Goal: Check status: Check status

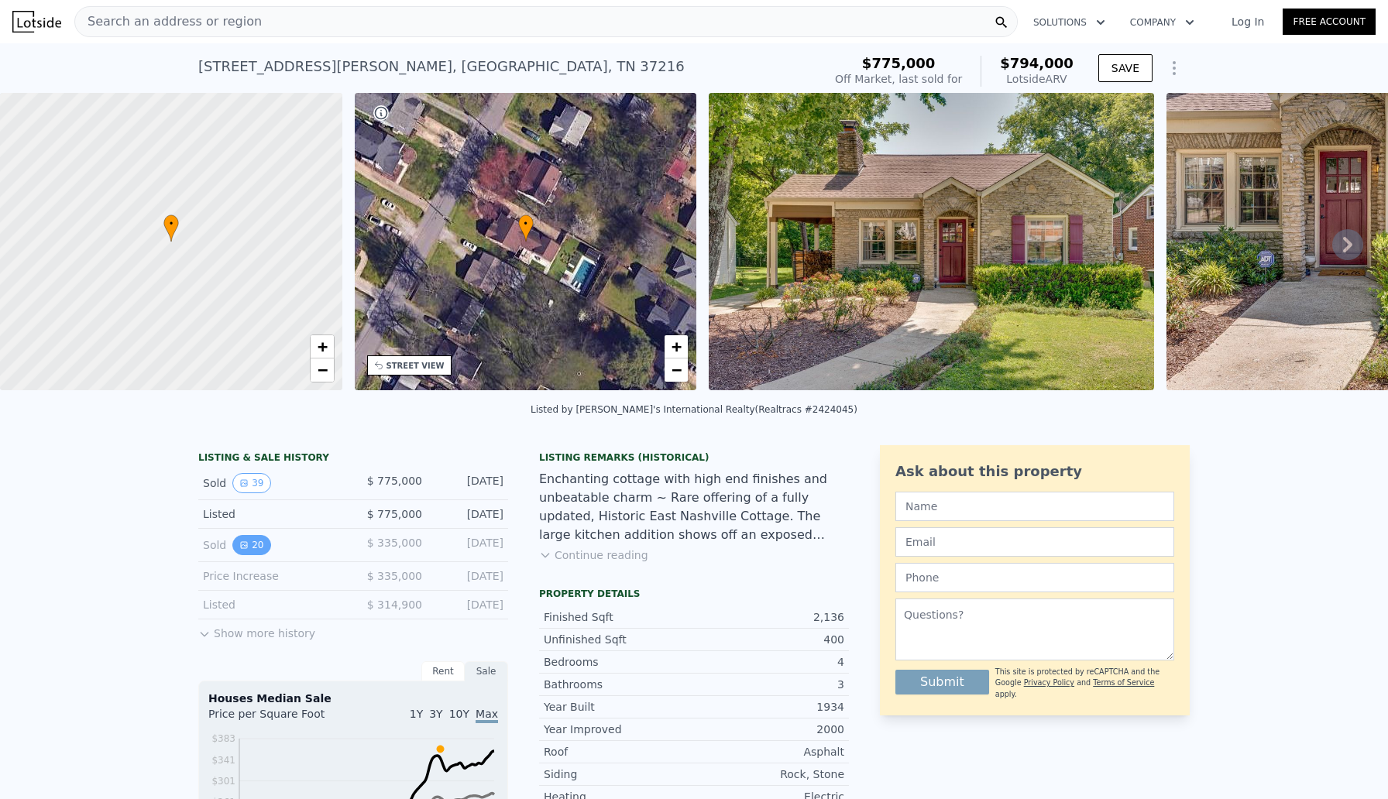
click at [252, 548] on button "20" at bounding box center [251, 545] width 38 height 20
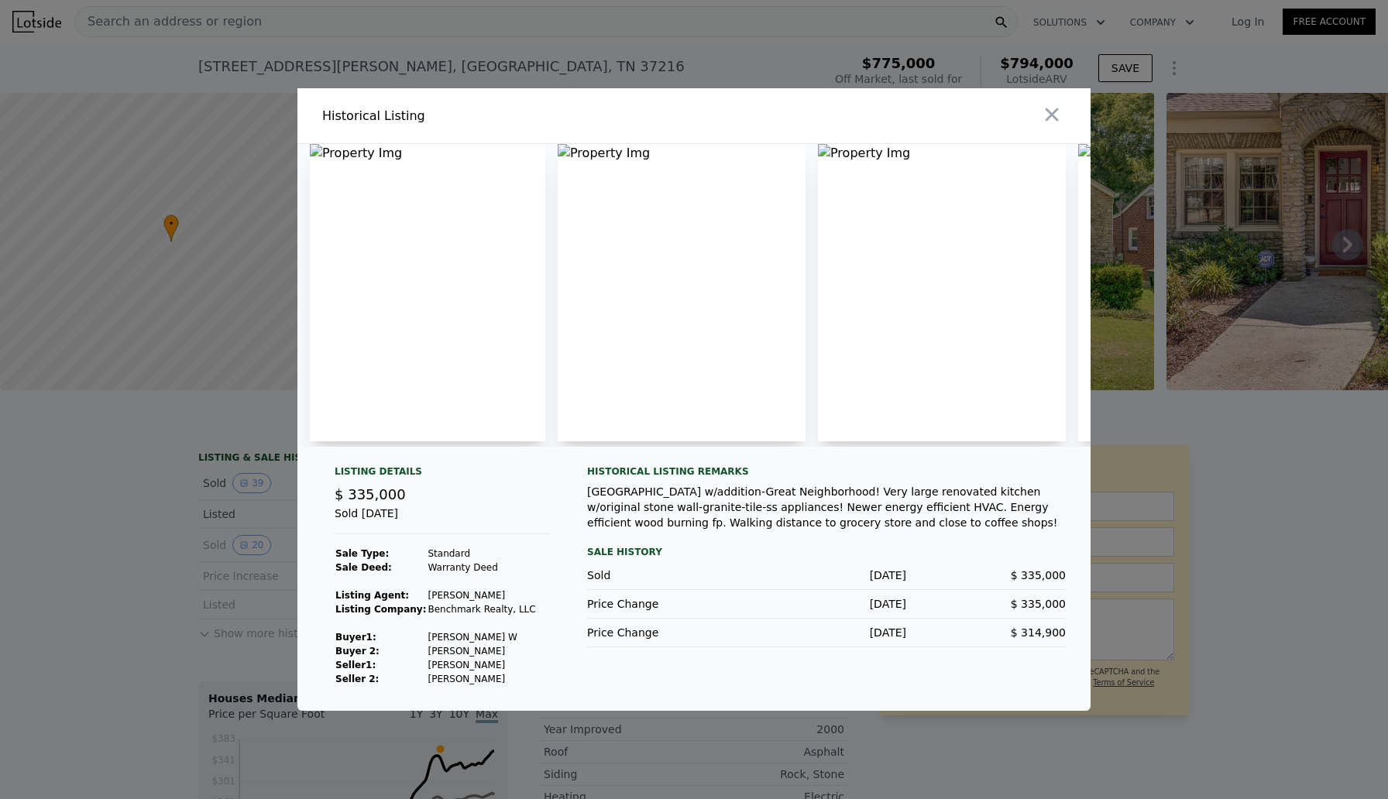
click at [722, 292] on img at bounding box center [682, 292] width 248 height 297
click at [439, 323] on img at bounding box center [427, 292] width 235 height 297
click at [1049, 109] on icon "button" at bounding box center [1052, 115] width 22 height 22
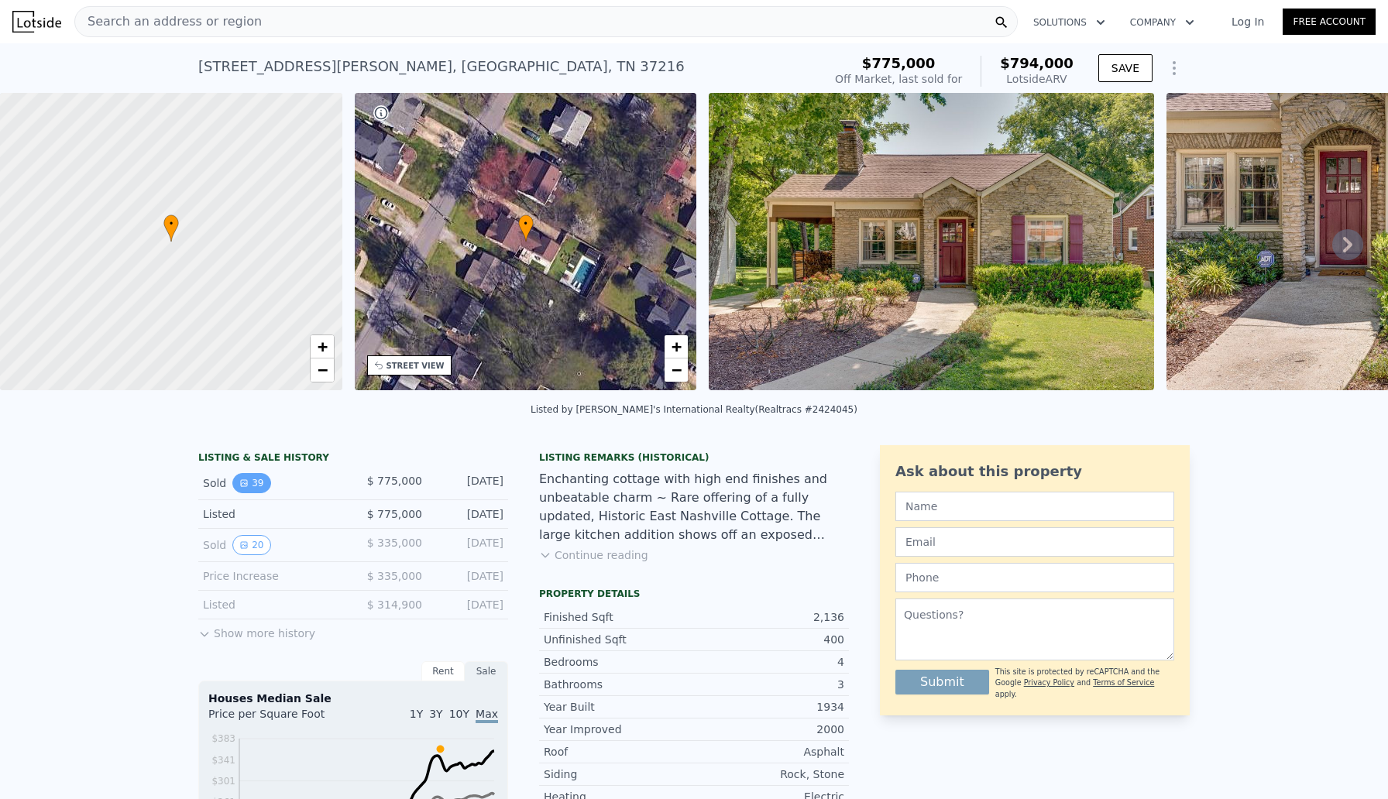
click at [249, 479] on button "39" at bounding box center [251, 483] width 38 height 20
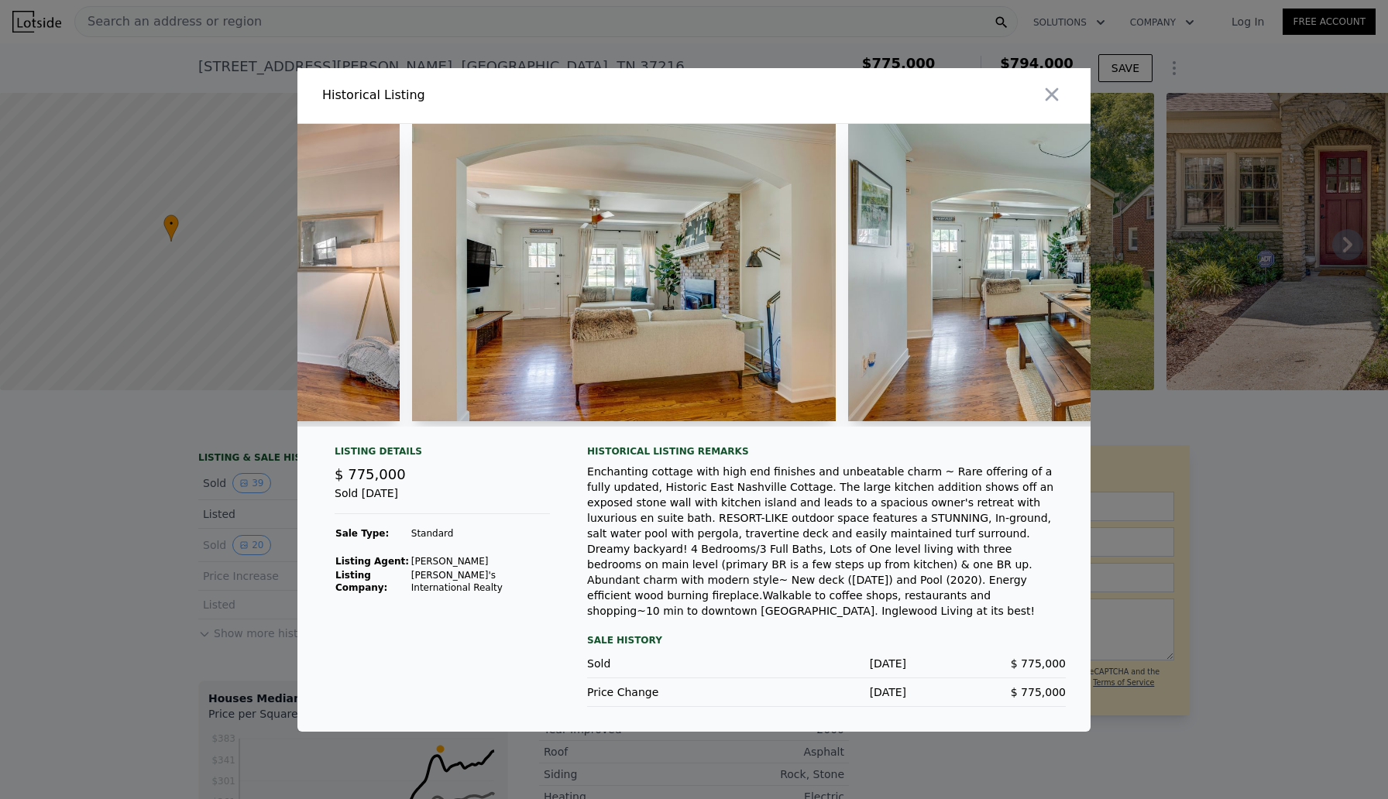
scroll to position [0, 3177]
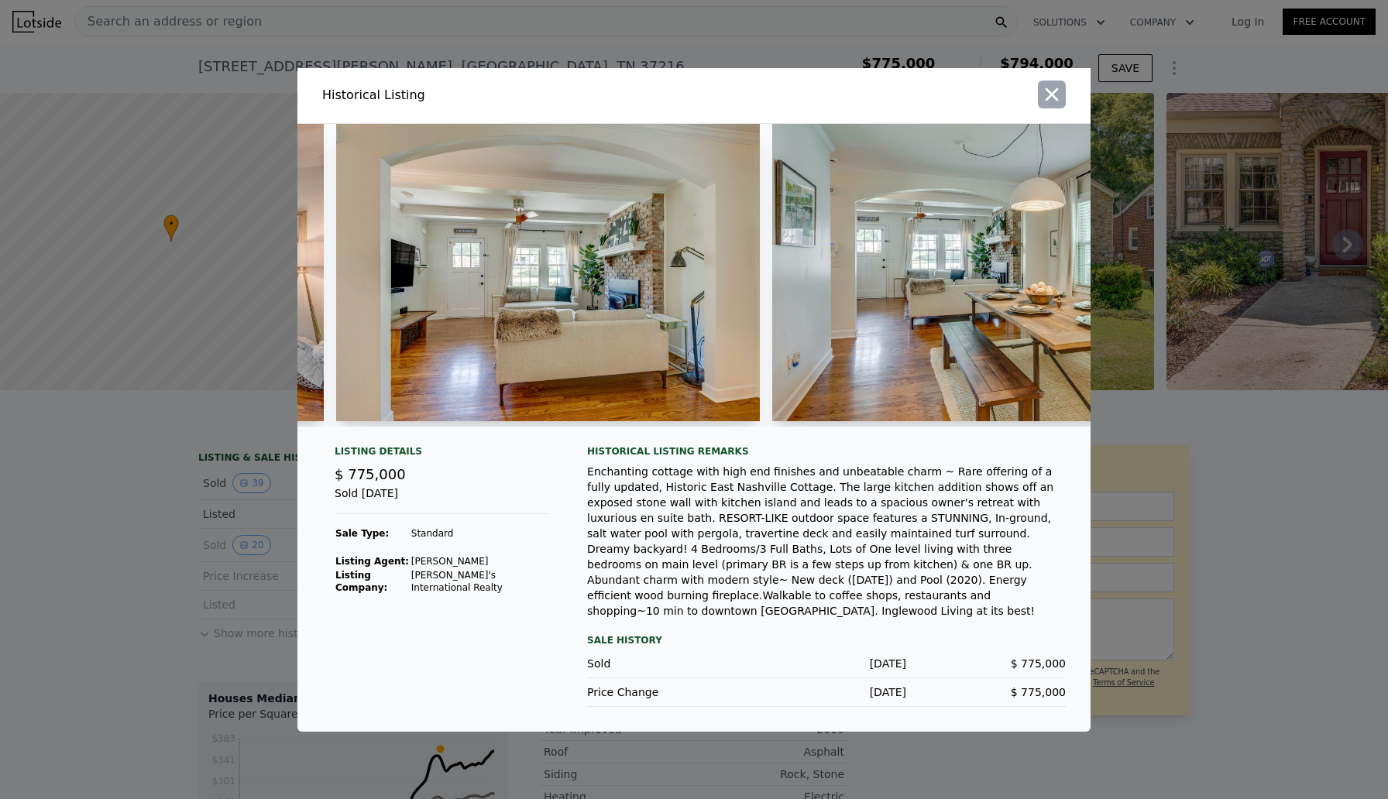
click at [1046, 98] on icon "button" at bounding box center [1051, 94] width 13 height 13
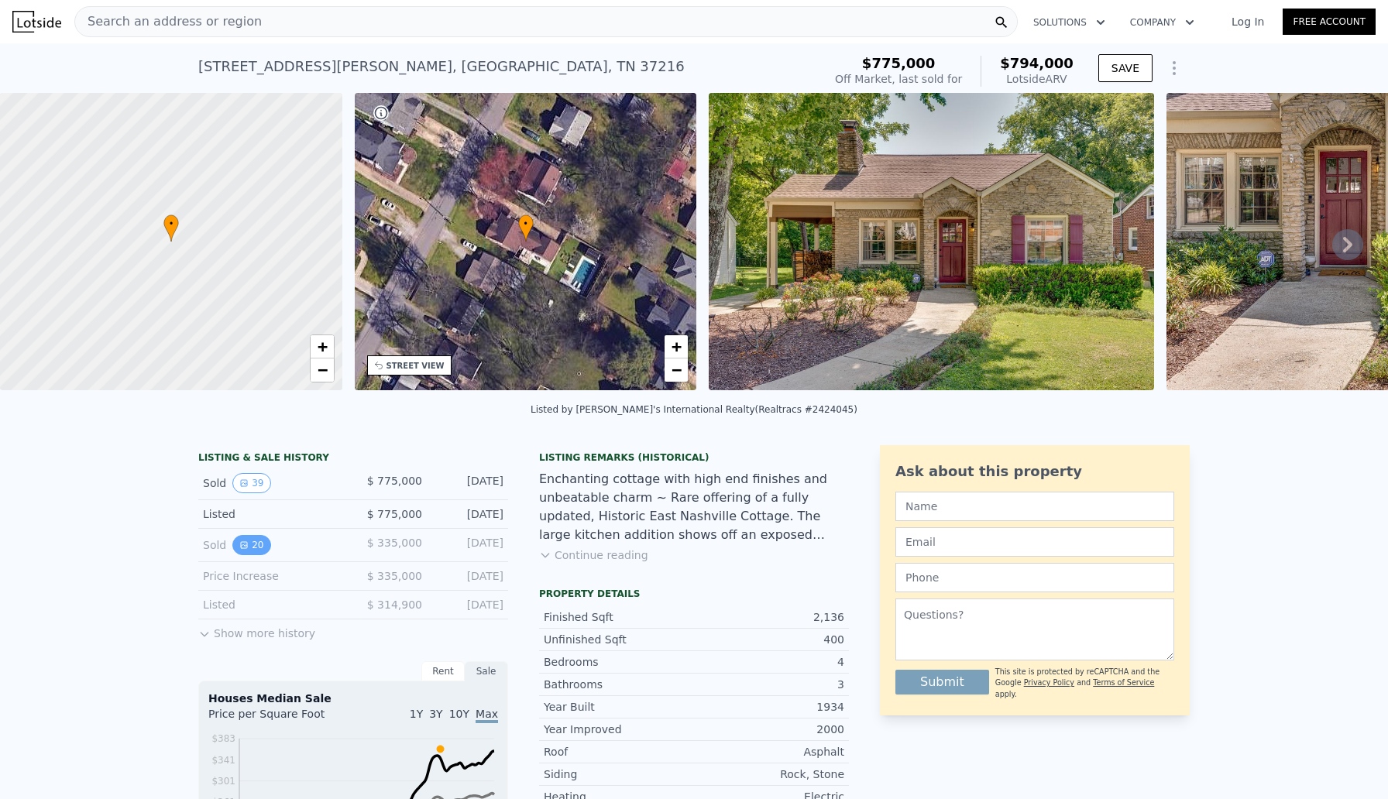
click at [242, 544] on icon "View historical data" at bounding box center [244, 545] width 6 height 6
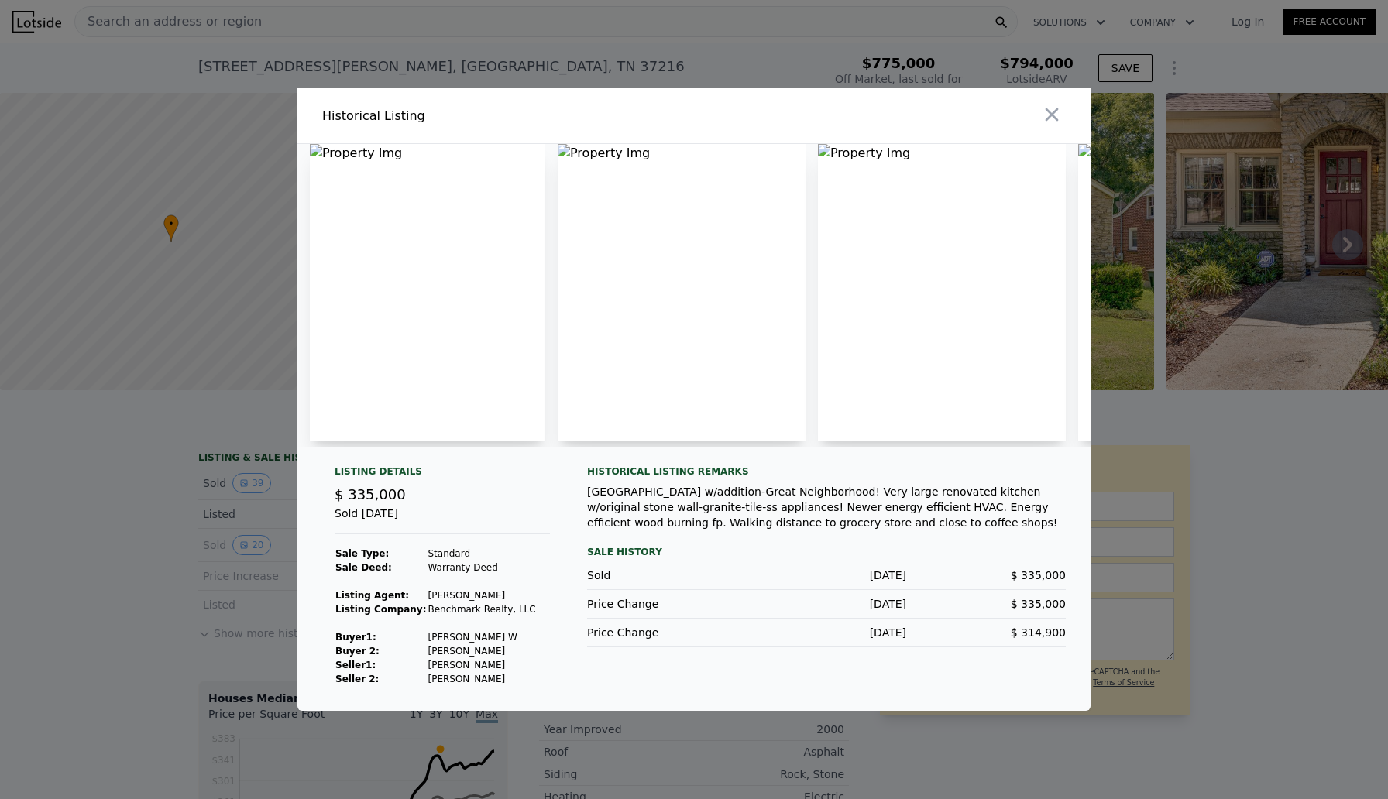
click at [429, 324] on img at bounding box center [427, 292] width 235 height 297
click at [1045, 102] on button "button" at bounding box center [1052, 115] width 28 height 28
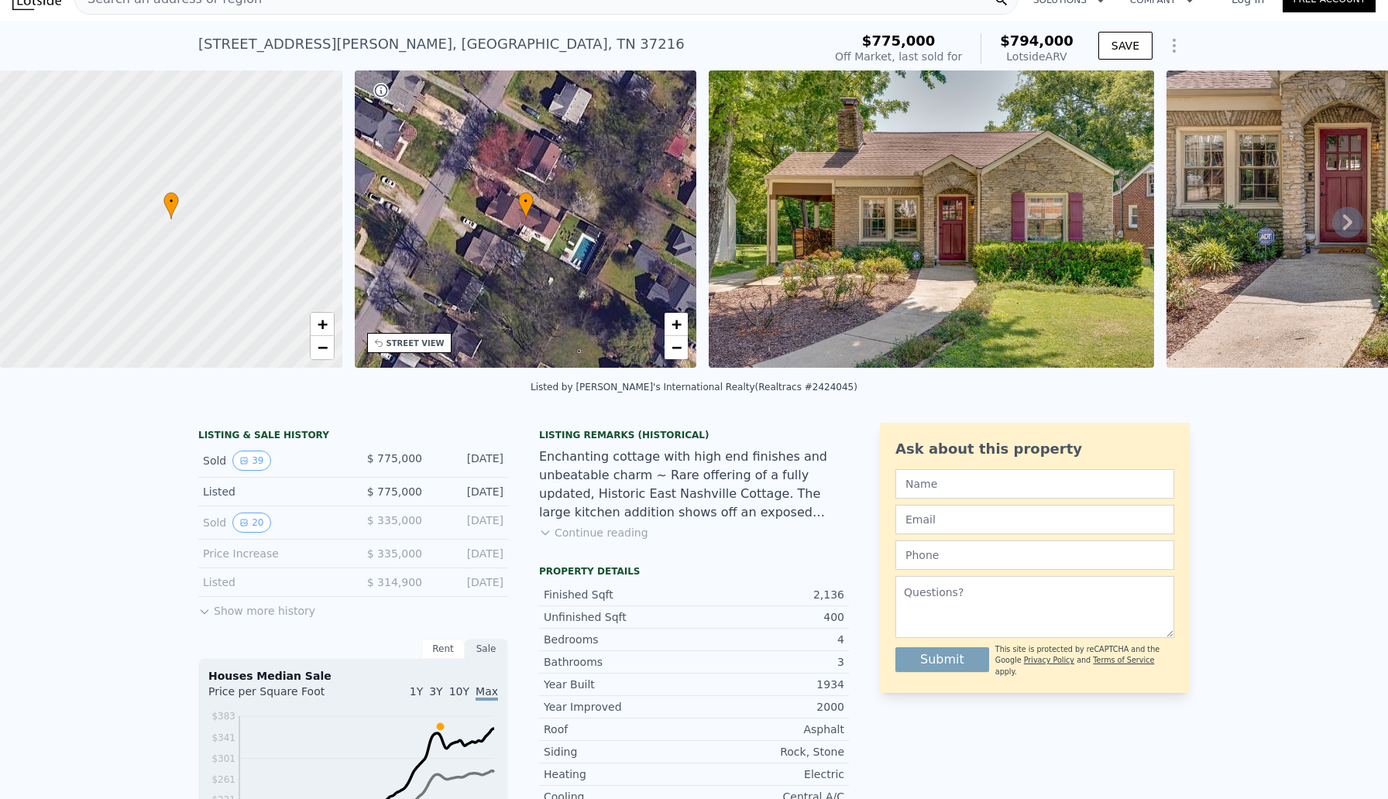
scroll to position [32, 0]
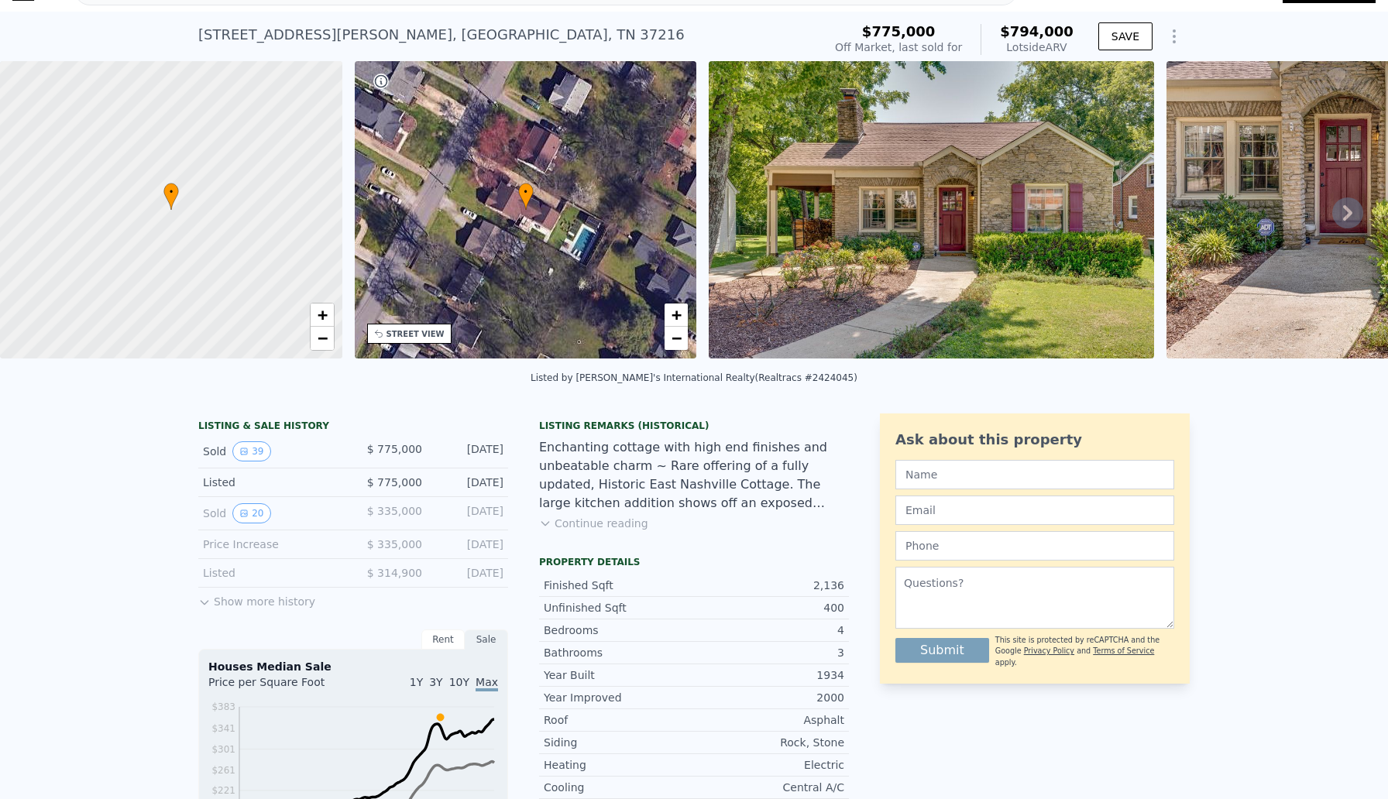
click at [291, 599] on button "Show more history" at bounding box center [256, 599] width 117 height 22
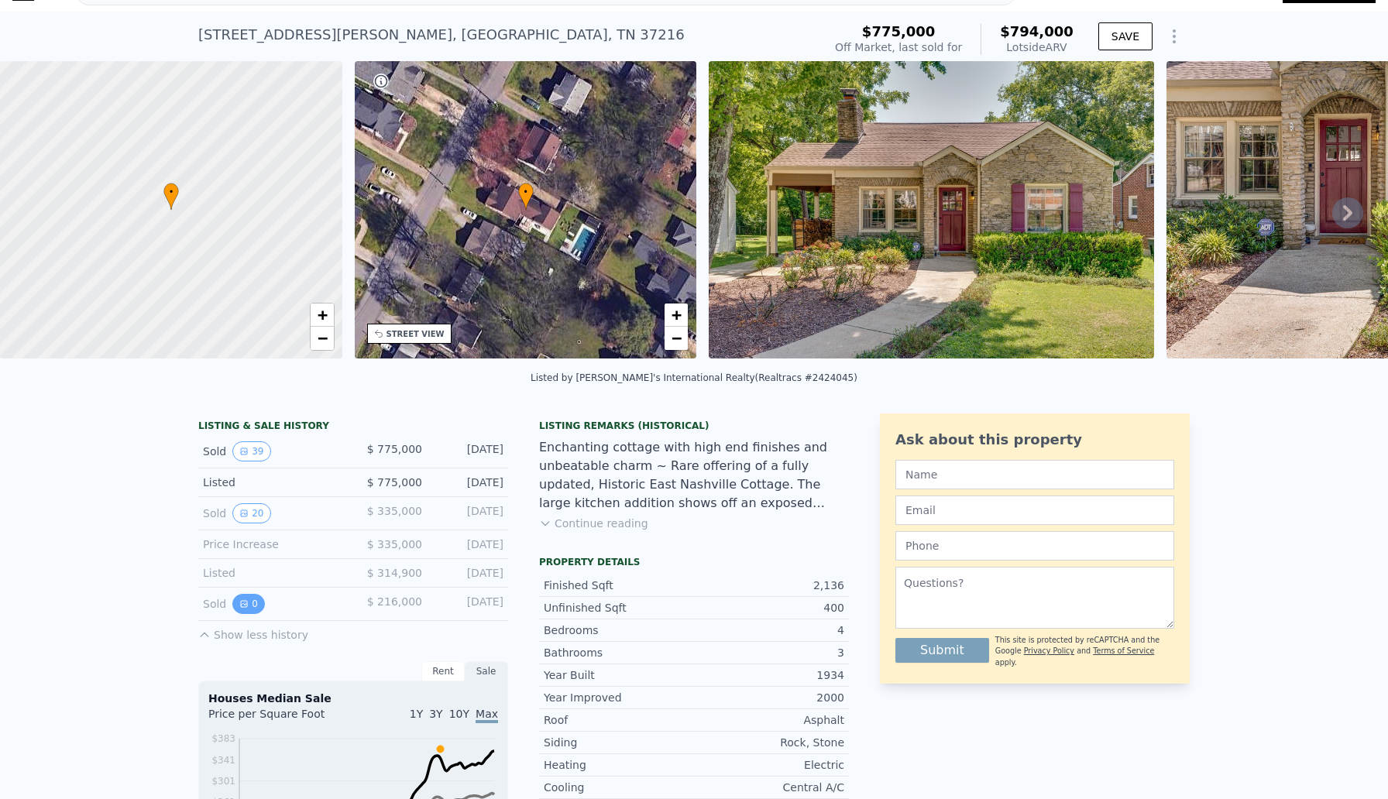
click at [238, 602] on button "0" at bounding box center [248, 604] width 33 height 20
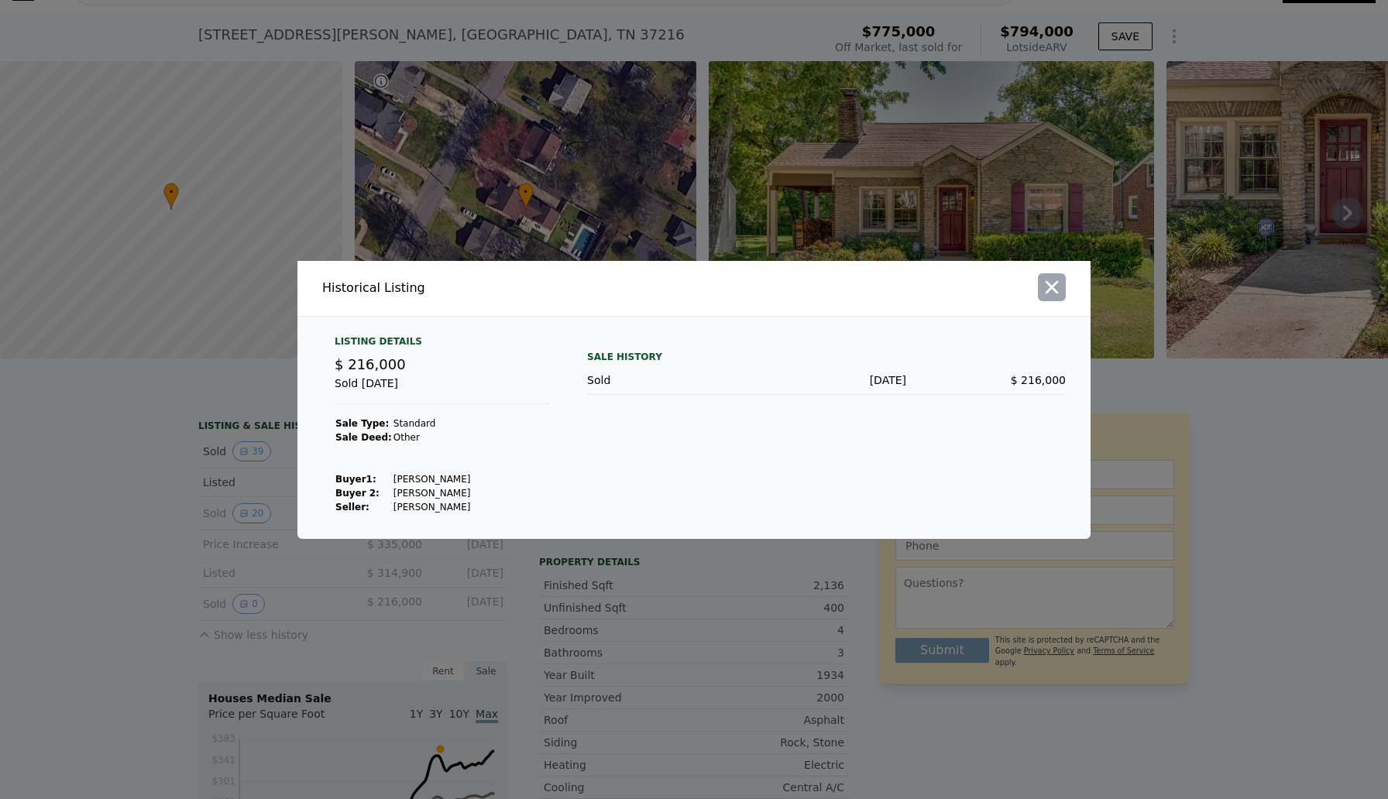
click at [1045, 300] on button "button" at bounding box center [1052, 287] width 28 height 28
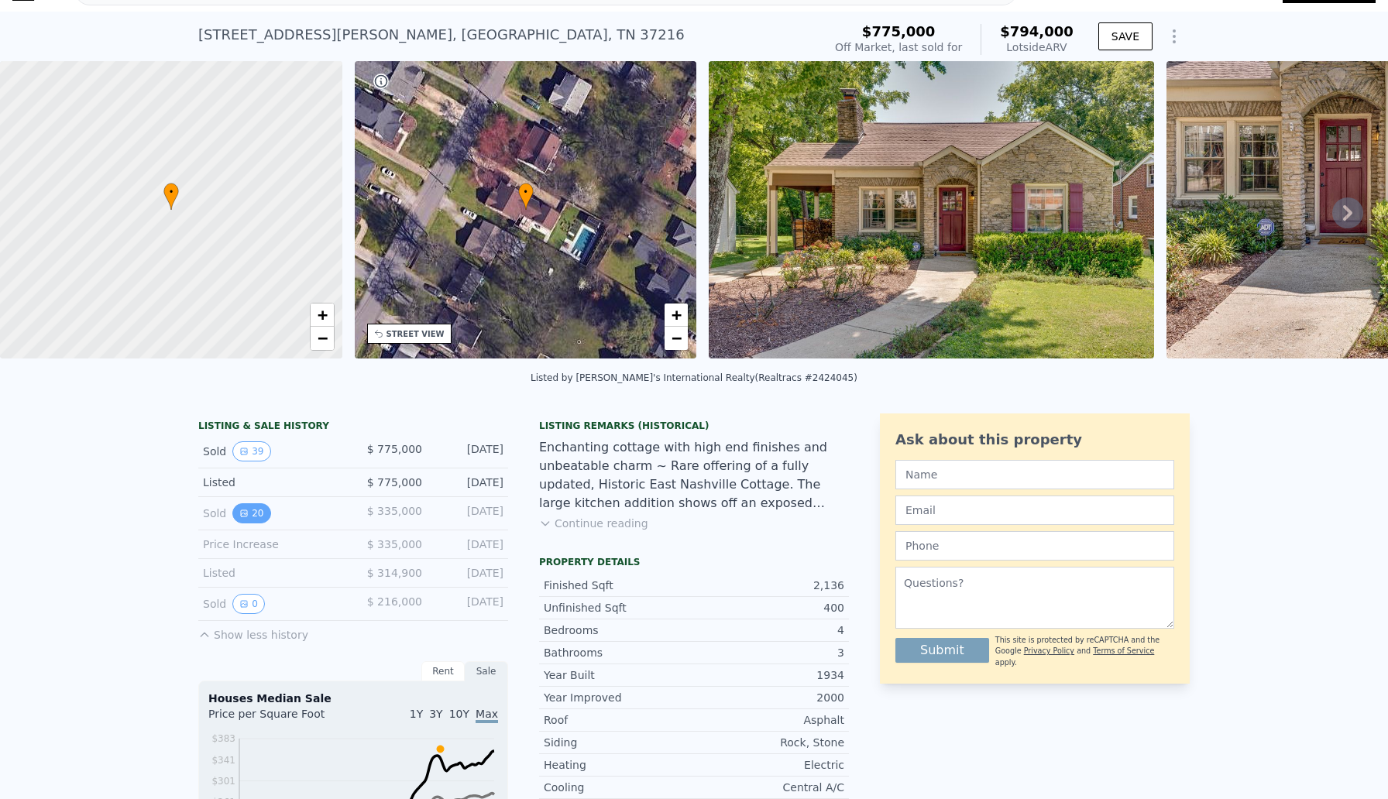
click at [263, 515] on button "20" at bounding box center [251, 513] width 38 height 20
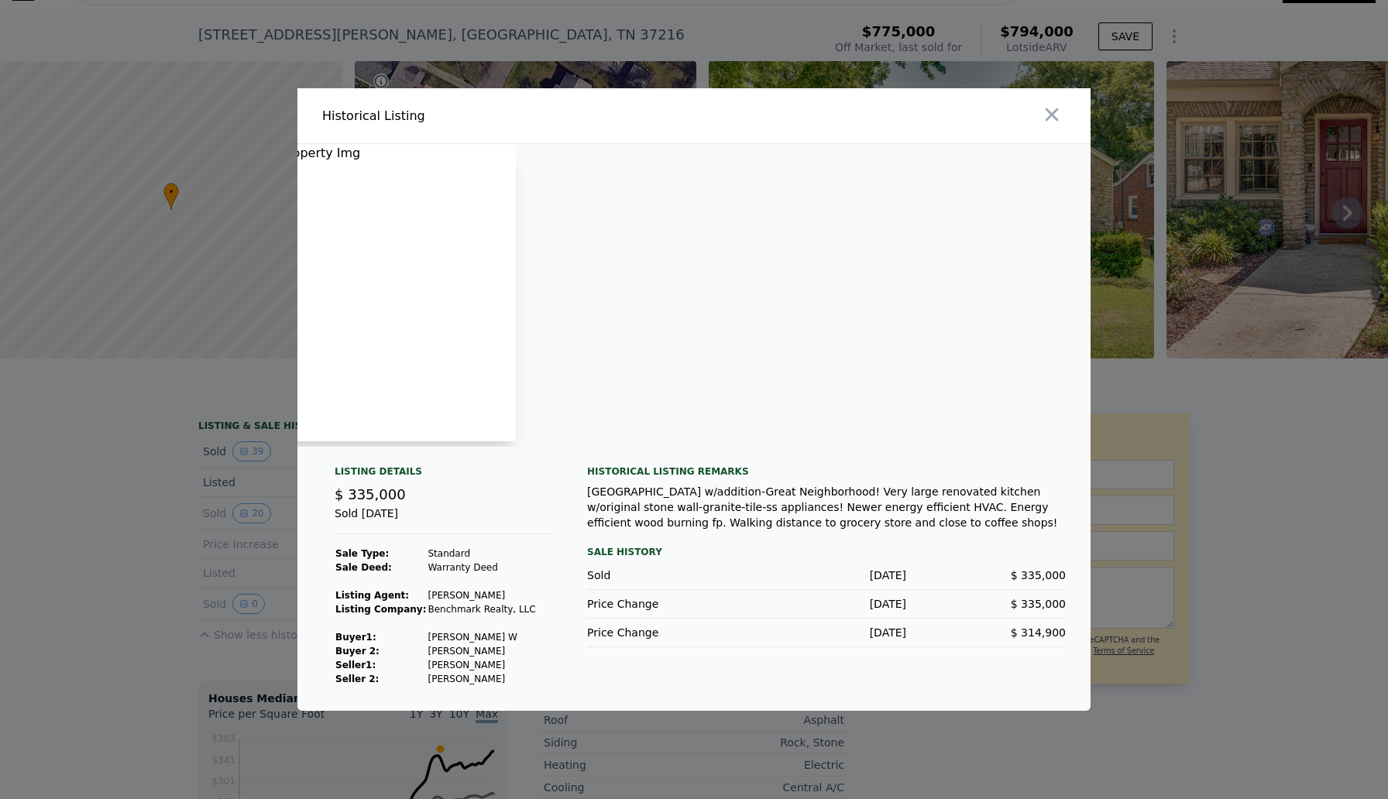
scroll to position [0, 966]
click at [1056, 110] on icon "button" at bounding box center [1051, 114] width 13 height 13
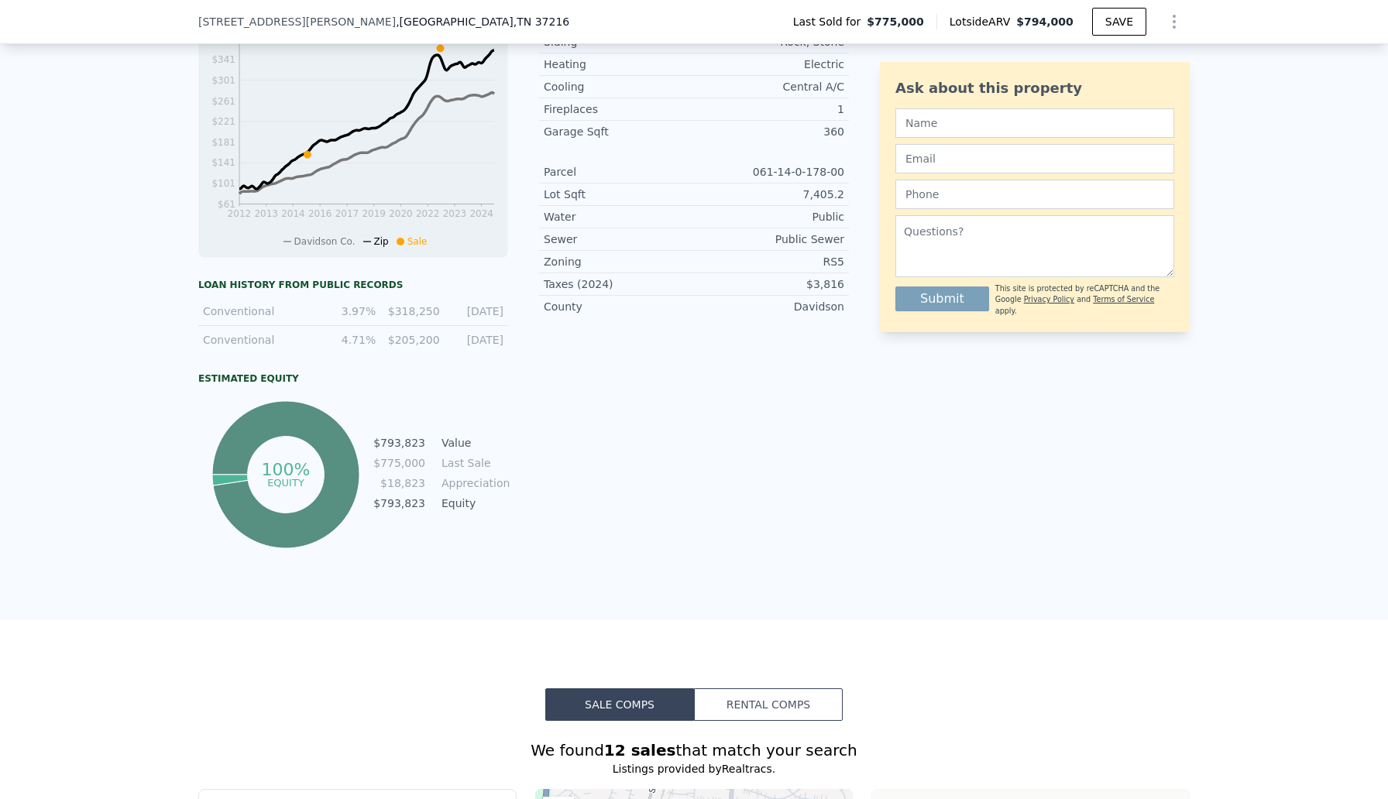
scroll to position [800, 0]
